Goal: Task Accomplishment & Management: Use online tool/utility

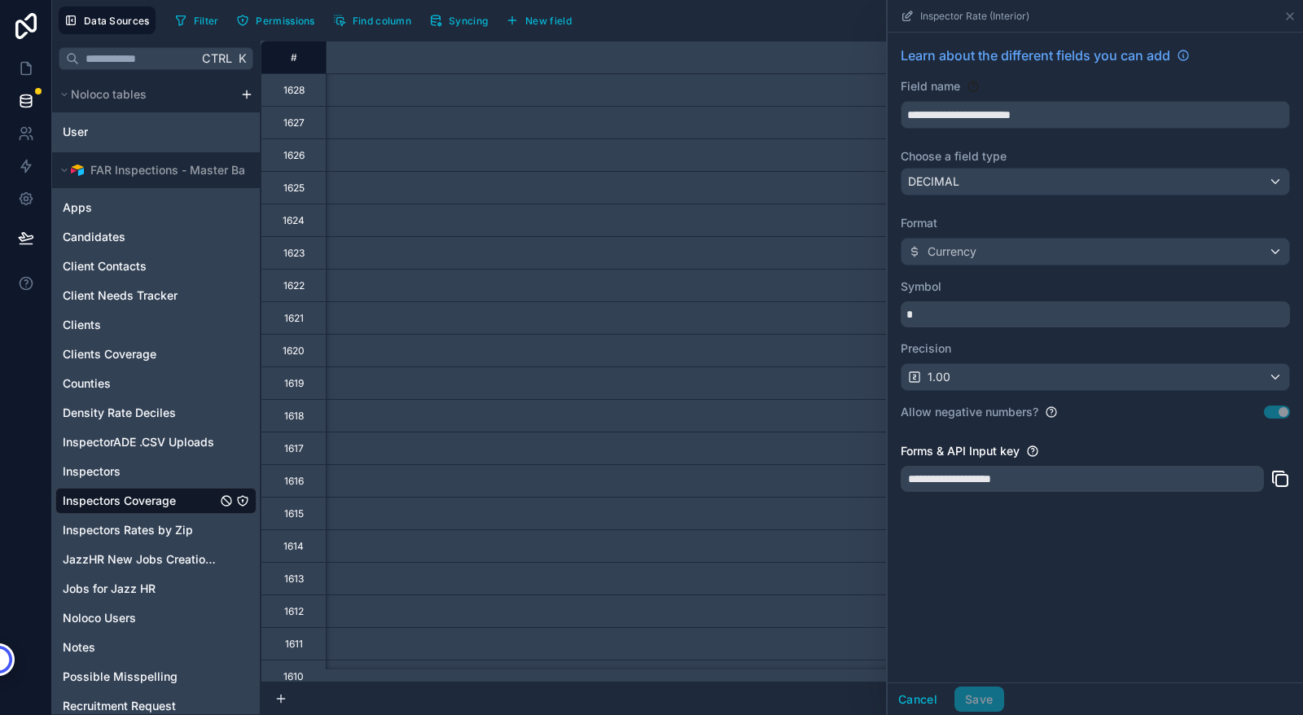
scroll to position [0, 1475]
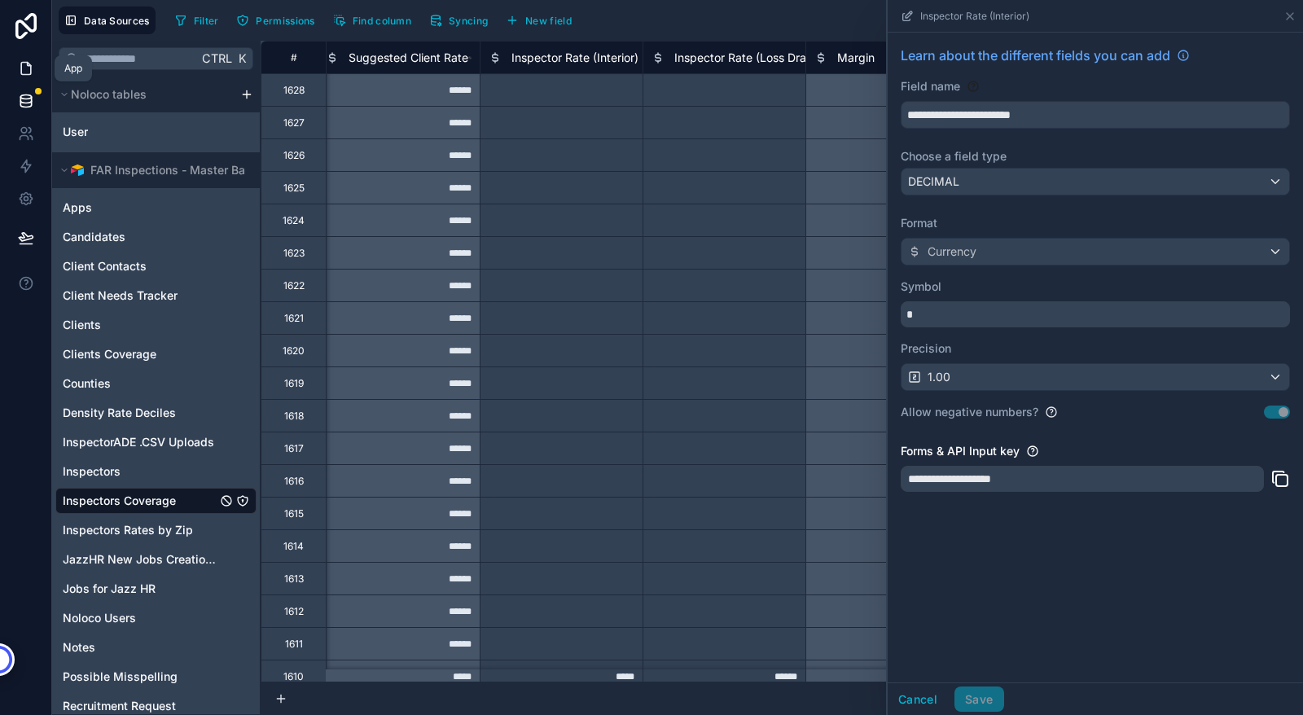
click at [23, 67] on icon at bounding box center [26, 68] width 16 height 16
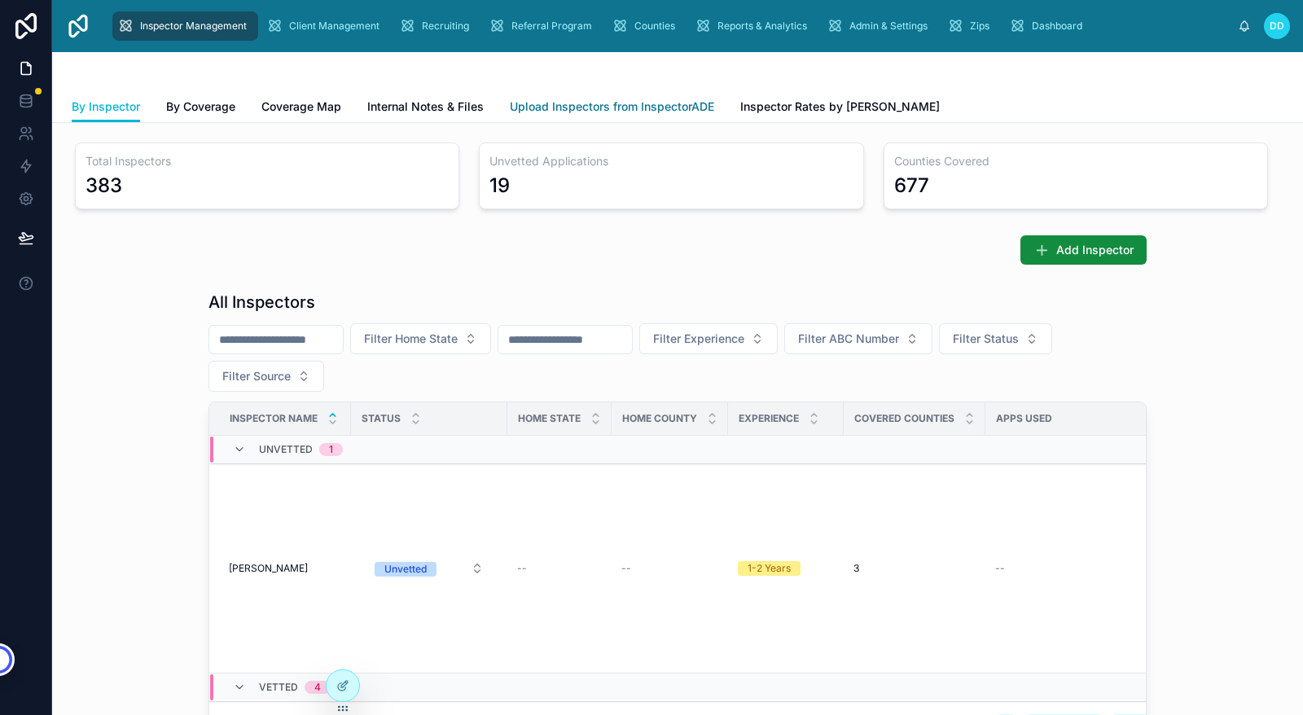
click at [585, 111] on span "Upload Inspectors from InspectorADE" at bounding box center [612, 107] width 204 height 16
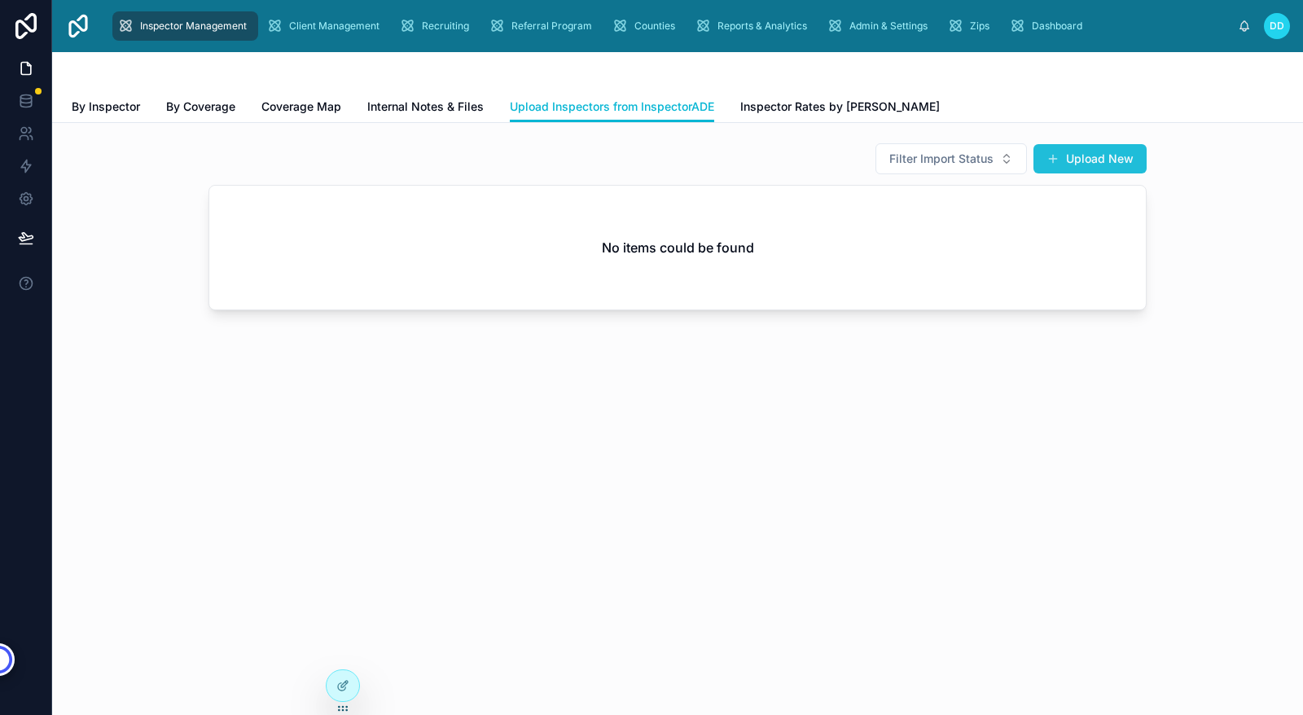
click at [1094, 163] on button "Upload New" at bounding box center [1089, 158] width 113 height 29
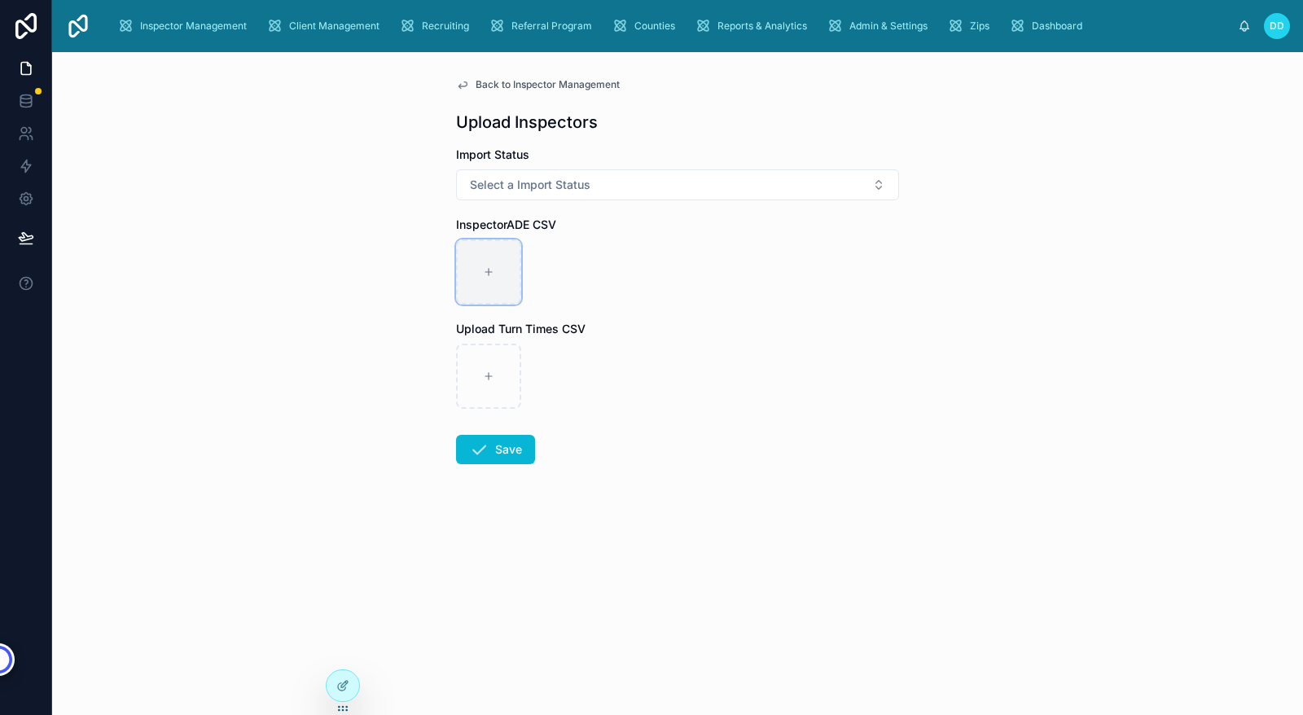
click at [489, 265] on div at bounding box center [488, 271] width 65 height 65
type input "**********"
click at [499, 449] on button "Save" at bounding box center [495, 449] width 79 height 29
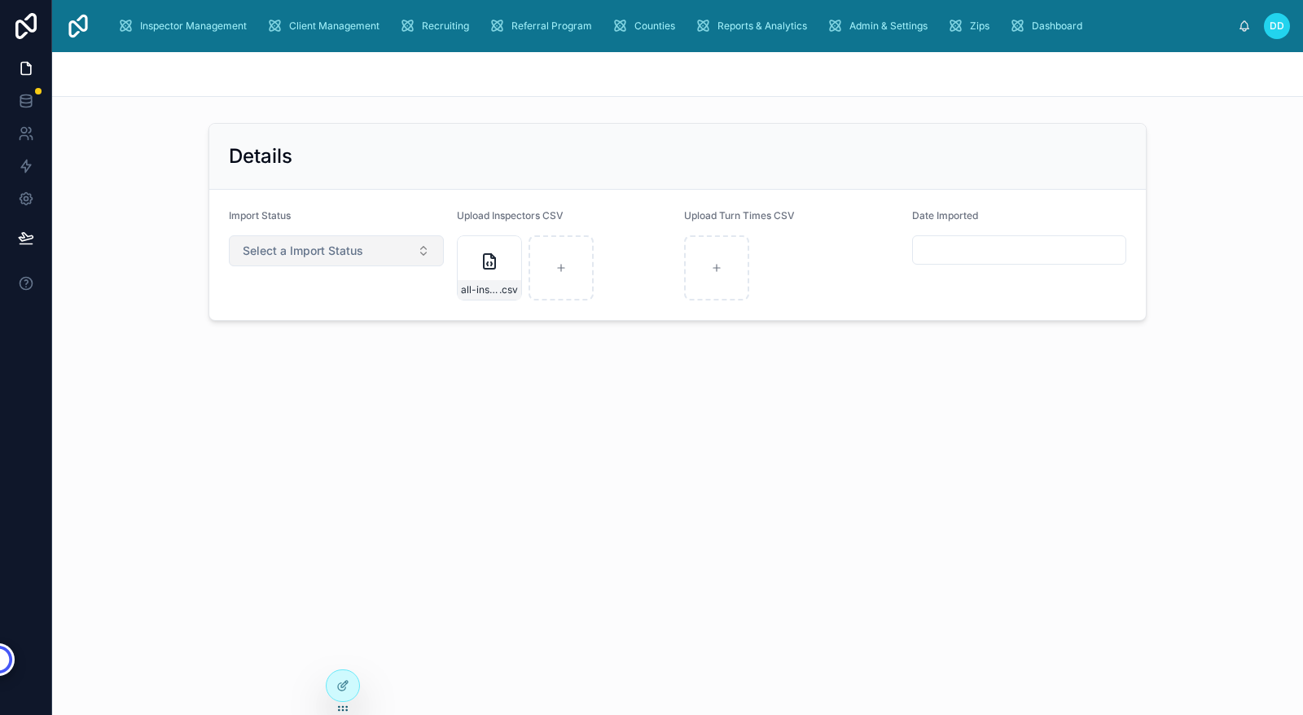
click at [348, 247] on span "Select a Import Status" at bounding box center [303, 251] width 121 height 16
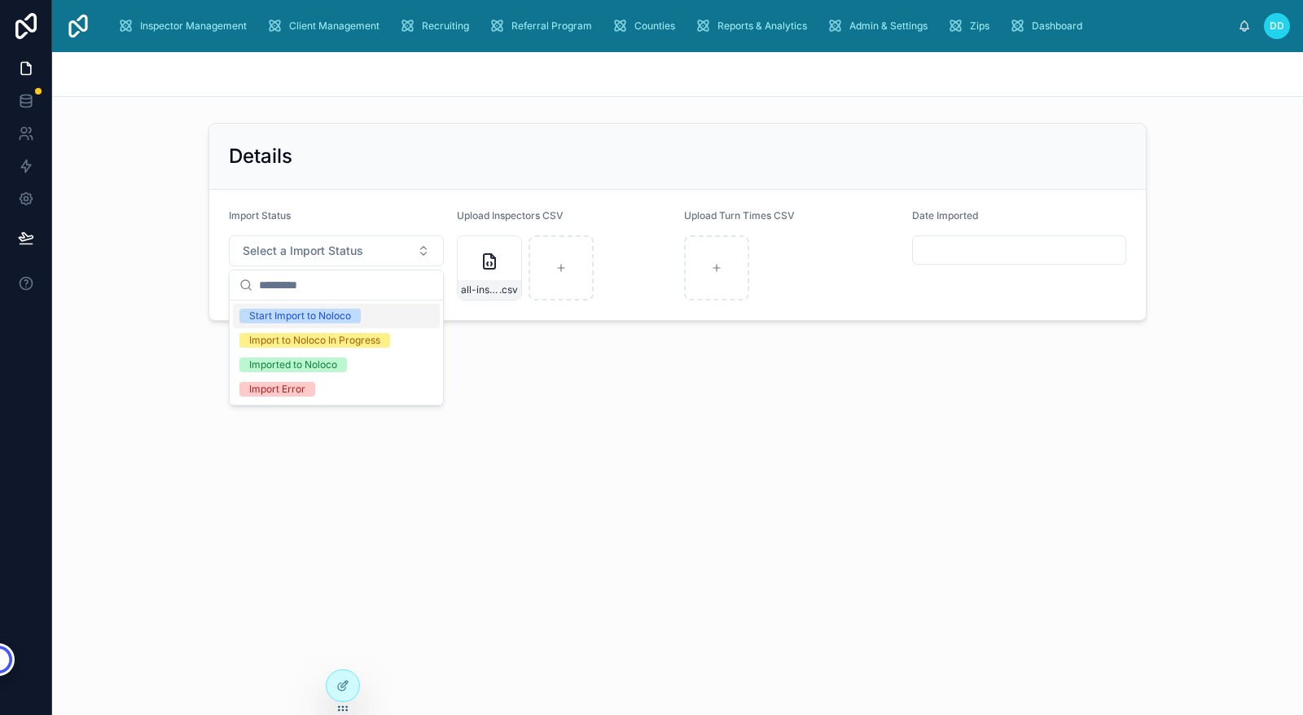
click at [390, 318] on div "Start Import to Noloco" at bounding box center [336, 316] width 207 height 24
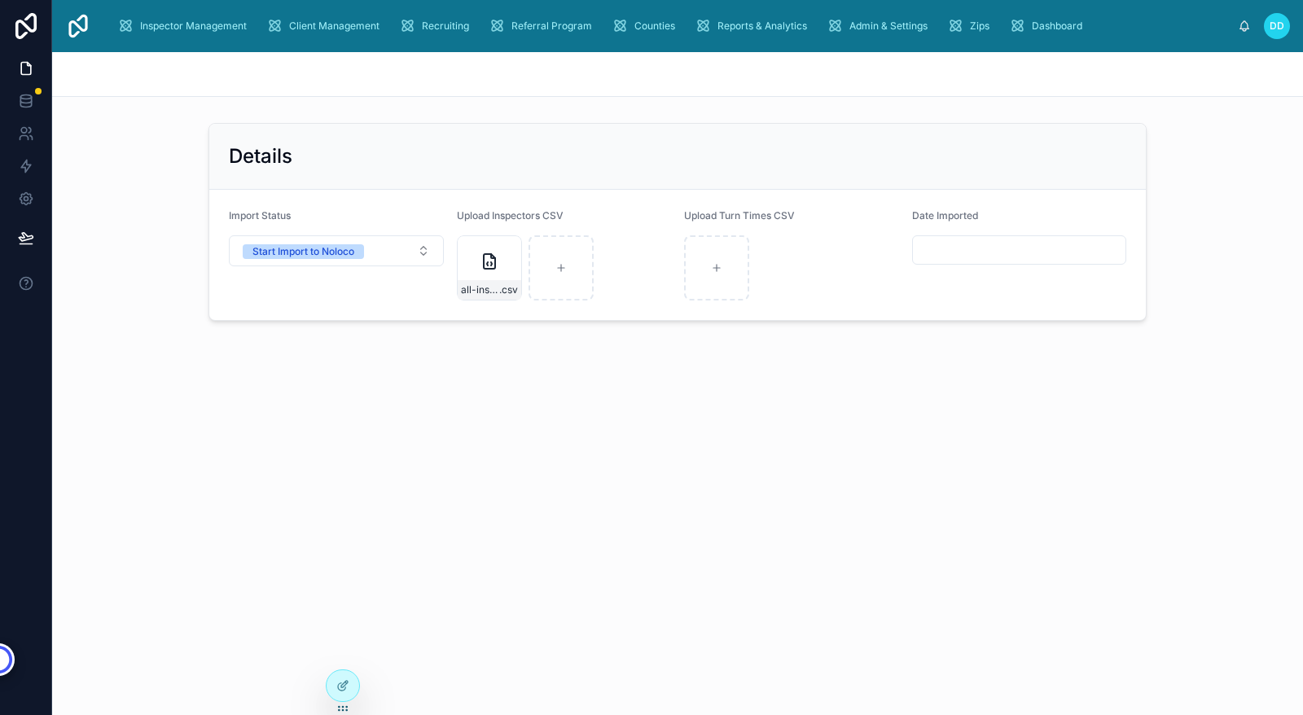
click at [526, 403] on div "Details Import Status Start Import to Noloco Upload Inspectors CSV all-inspecto…" at bounding box center [677, 241] width 1251 height 379
